Goal: Information Seeking & Learning: Learn about a topic

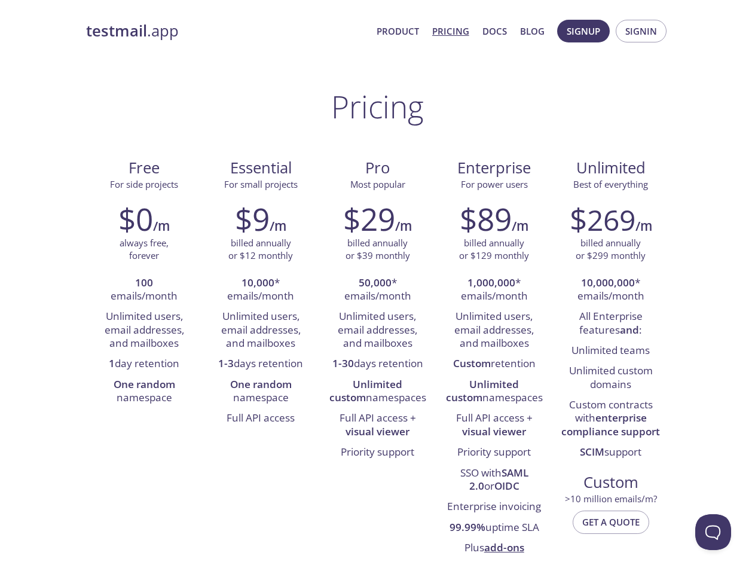
click at [584, 31] on span "Signup" at bounding box center [583, 31] width 33 height 16
click at [641, 31] on span "Signin" at bounding box center [642, 31] width 32 height 16
click at [144, 290] on li "100 emails/month" at bounding box center [144, 290] width 99 height 34
click at [144, 330] on li "Unlimited users, email addresses, and mailboxes" at bounding box center [144, 330] width 99 height 47
click at [144, 364] on li "1 day retention" at bounding box center [144, 364] width 99 height 20
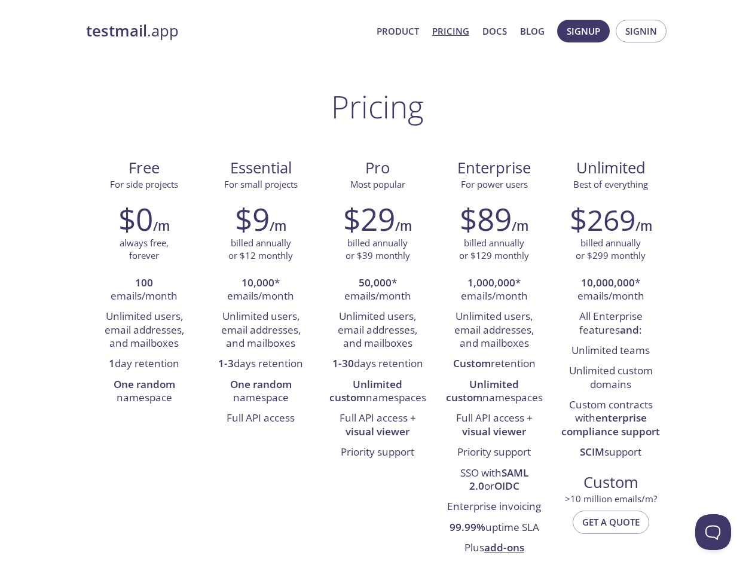
click at [144, 392] on li "One random namespace" at bounding box center [144, 392] width 99 height 34
click at [261, 290] on li "10,000 * emails/month" at bounding box center [261, 290] width 99 height 34
click at [261, 330] on li "Unlimited users, email addresses, and mailboxes" at bounding box center [261, 330] width 99 height 47
click at [261, 364] on li "1-3 days retention" at bounding box center [261, 364] width 99 height 20
click at [261, 392] on li "One random namespace" at bounding box center [261, 392] width 99 height 34
